Goal: Information Seeking & Learning: Learn about a topic

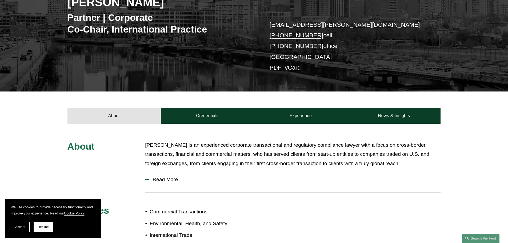
scroll to position [133, 0]
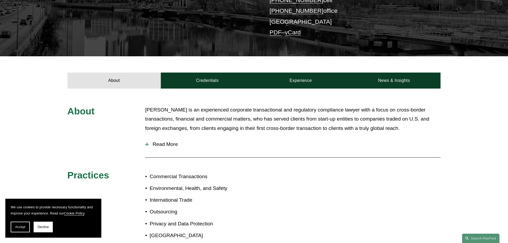
click at [154, 146] on span "Read More" at bounding box center [295, 144] width 292 height 6
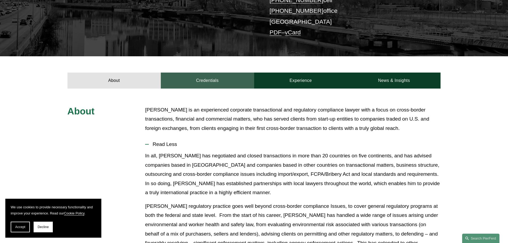
click at [205, 82] on link "Credentials" at bounding box center [207, 80] width 93 height 16
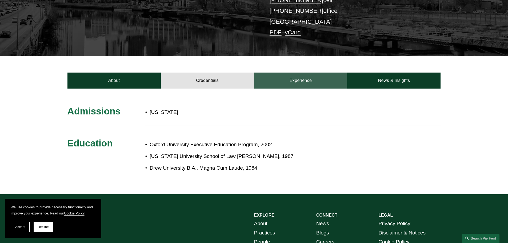
click at [273, 81] on link "Experience" at bounding box center [300, 80] width 93 height 16
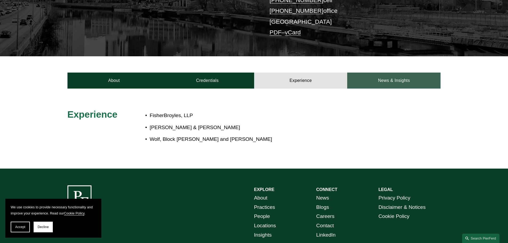
click at [389, 75] on link "News & Insights" at bounding box center [393, 80] width 93 height 16
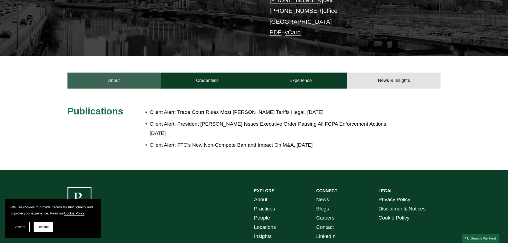
click at [118, 83] on link "About" at bounding box center [113, 80] width 93 height 16
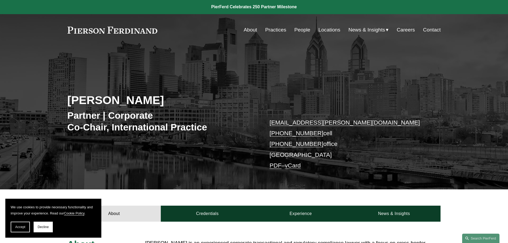
scroll to position [0, 0]
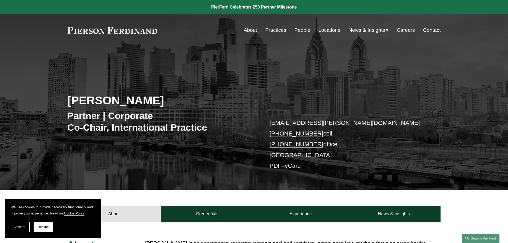
click at [122, 56] on div "Ari D. Levine Partner | Corporate Co-Chair, International Practice ari.levine@p…" at bounding box center [254, 118] width 508 height 144
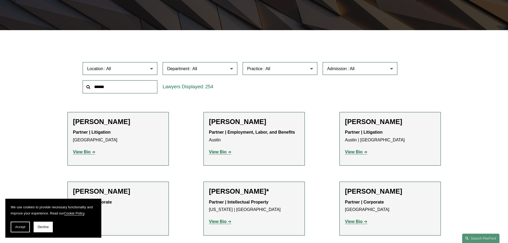
scroll to position [53, 0]
